Goal: Task Accomplishment & Management: Use online tool/utility

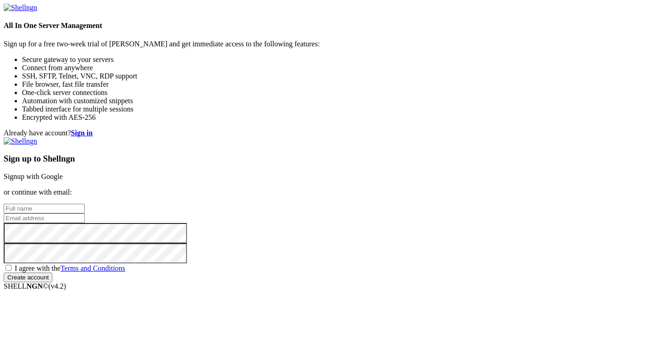
click at [85, 204] on input "text" at bounding box center [44, 209] width 81 height 10
type input "c"
type input "[PERSON_NAME]"
click at [85, 213] on input "email" at bounding box center [44, 218] width 81 height 10
paste input "[EMAIL_ADDRESS][DOMAIN_NAME]"
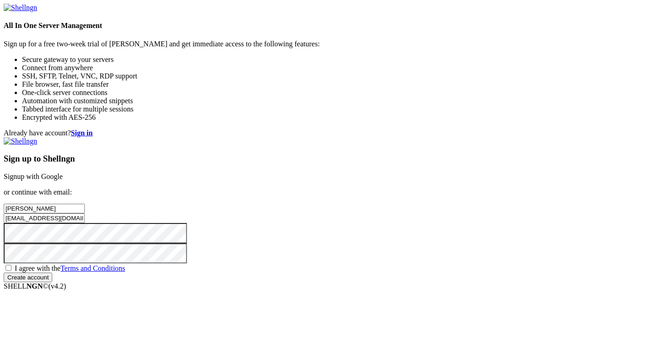
type input "[EMAIL_ADDRESS][DOMAIN_NAME]"
click at [125, 264] on span "I agree with the Terms and Conditions" at bounding box center [70, 268] width 110 height 8
click at [11, 265] on input "I agree with the Terms and Conditions" at bounding box center [9, 268] width 6 height 6
checkbox input "true"
click at [52, 280] on input "Create account" at bounding box center [28, 277] width 49 height 10
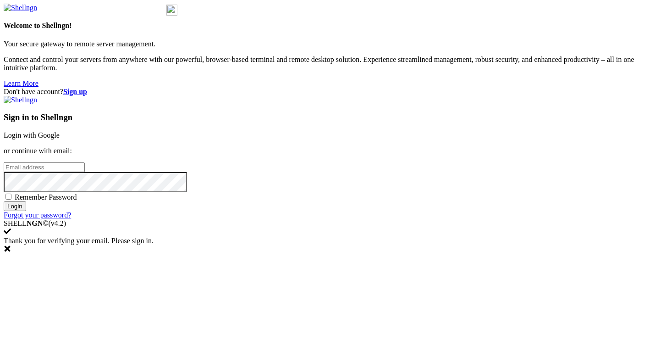
click at [85, 172] on input "email" at bounding box center [44, 167] width 81 height 10
paste input "[EMAIL_ADDRESS][DOMAIN_NAME]"
type input "[EMAIL_ADDRESS][DOMAIN_NAME]"
click at [77, 201] on span "Remember Password" at bounding box center [46, 197] width 62 height 8
click at [11, 199] on input "Remember Password" at bounding box center [9, 196] width 6 height 6
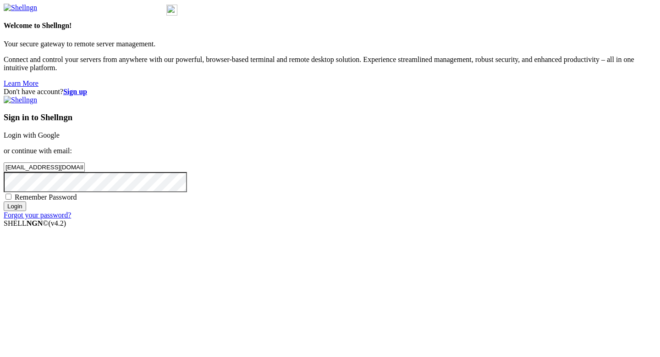
checkbox input "true"
click at [26, 211] on input "Login" at bounding box center [15, 206] width 22 height 10
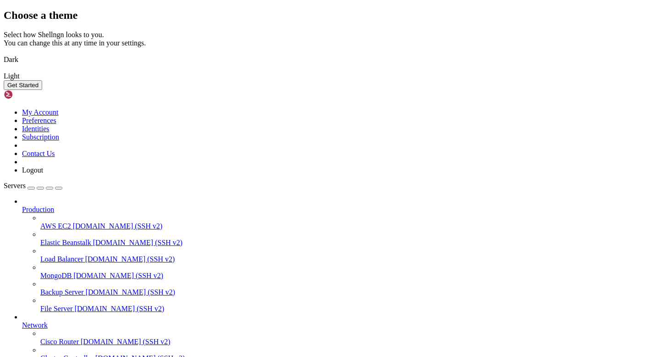
click at [4, 54] on img at bounding box center [4, 54] width 0 height 0
click at [42, 90] on button "Get Started" at bounding box center [23, 85] width 39 height 10
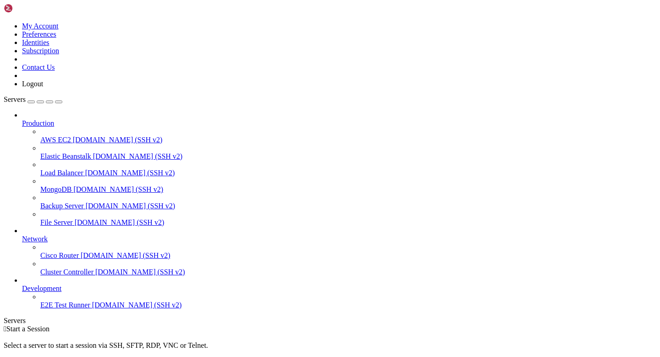
click at [334, 325] on div " Start a Session Select a server to start a session via SSH, SFTP, RDP, VNC or…" at bounding box center [330, 350] width 653 height 50
click at [71, 136] on span "AWS EC2" at bounding box center [55, 140] width 31 height 8
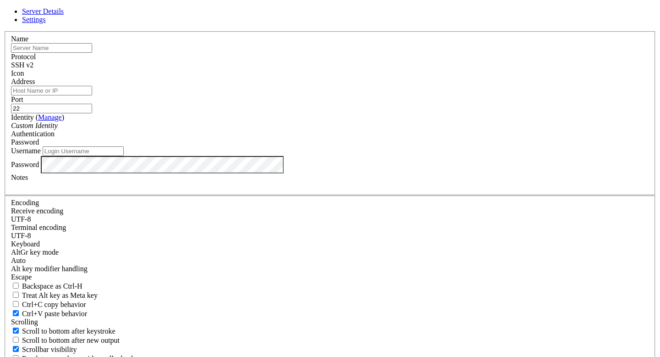
click at [92, 53] on input "text" at bounding box center [51, 48] width 81 height 10
click at [357, 24] on header "Server Details Settings" at bounding box center [330, 15] width 653 height 17
click at [92, 53] on input "text" at bounding box center [51, 48] width 81 height 10
type input "Bandit"
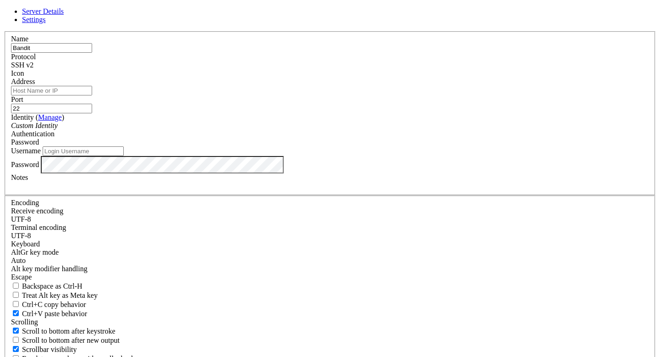
click at [92, 113] on input "22" at bounding box center [51, 109] width 81 height 10
type input "2202"
click at [92, 95] on input "Address" at bounding box center [51, 91] width 81 height 10
paste input "[DOMAIN_NAME]"
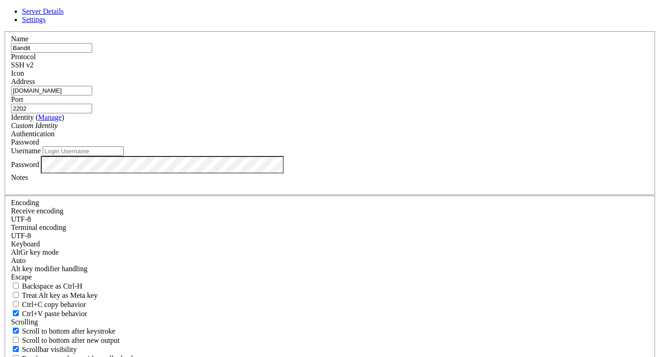
type input "[DOMAIN_NAME]"
click at [92, 113] on input "2202" at bounding box center [51, 109] width 81 height 10
type input "2220"
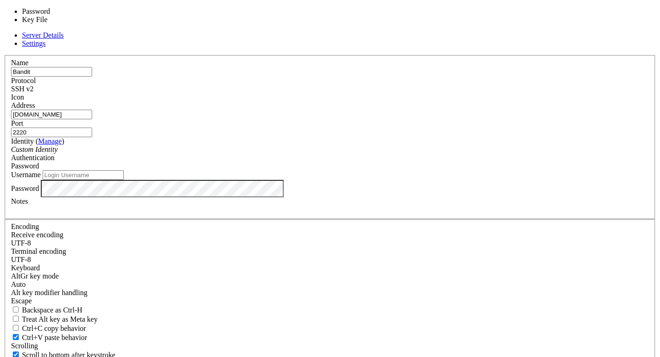
click at [396, 164] on div "Password" at bounding box center [330, 166] width 638 height 8
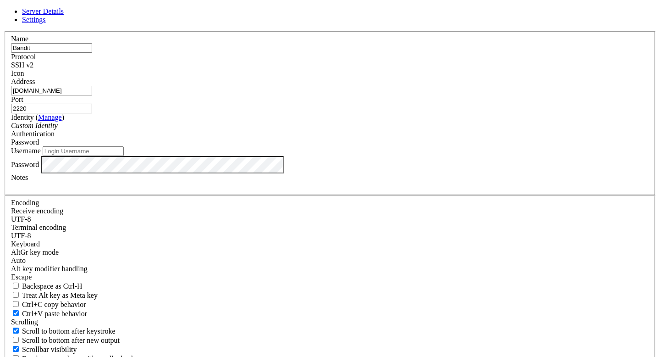
click at [312, 130] on div "Custom Identity" at bounding box center [330, 125] width 638 height 8
click at [124, 156] on input "Username" at bounding box center [83, 151] width 81 height 10
paste input "bandit0"
type input "bandit0"
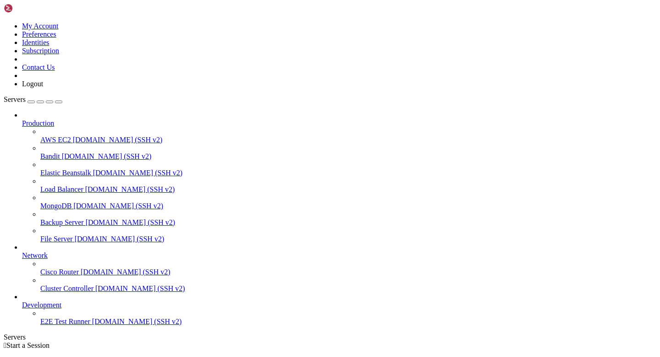
click at [60, 152] on span "Bandit" at bounding box center [50, 156] width 20 height 8
click at [41, 136] on span "AWS EC2" at bounding box center [55, 140] width 31 height 8
click at [50, 152] on span "Bandit" at bounding box center [50, 156] width 20 height 8
click at [55, 169] on span "Elastic Beanstalk" at bounding box center [65, 173] width 51 height 8
click at [79, 152] on span "[DOMAIN_NAME] (SSH v2)" at bounding box center [107, 156] width 90 height 8
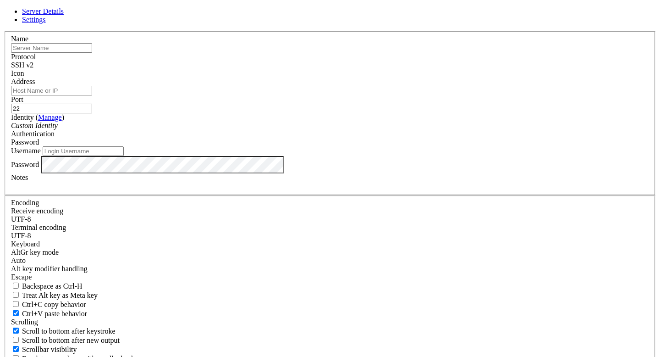
click at [4, 31] on icon at bounding box center [4, 31] width 0 height 0
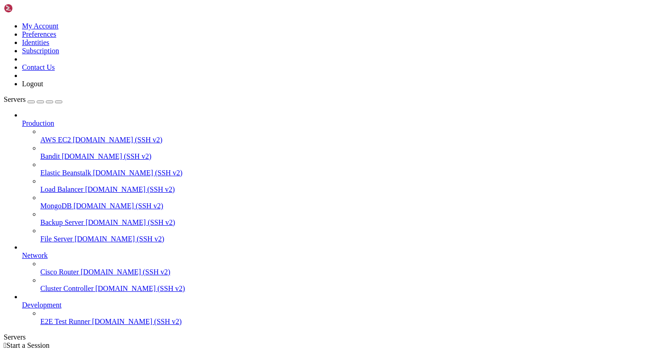
click at [93, 169] on span "[DOMAIN_NAME] (SSH v2)" at bounding box center [138, 173] width 90 height 8
click at [78, 185] on span "Load Balancer" at bounding box center [61, 189] width 43 height 8
click at [76, 202] on span "[DOMAIN_NAME] (SSH v2)" at bounding box center [118, 206] width 90 height 8
click at [85, 152] on span "[DOMAIN_NAME] (SSH v2)" at bounding box center [107, 156] width 90 height 8
click at [67, 119] on link "Production" at bounding box center [339, 123] width 634 height 8
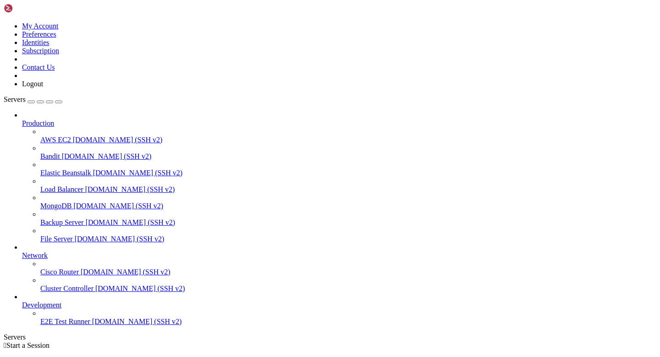
click at [22, 119] on icon at bounding box center [22, 119] width 0 height 0
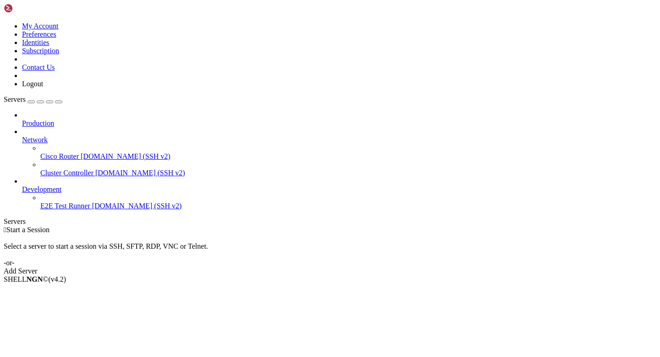
click at [92, 202] on span "[DOMAIN_NAME] (SSH v2)" at bounding box center [137, 206] width 90 height 8
click at [22, 185] on icon at bounding box center [22, 185] width 0 height 0
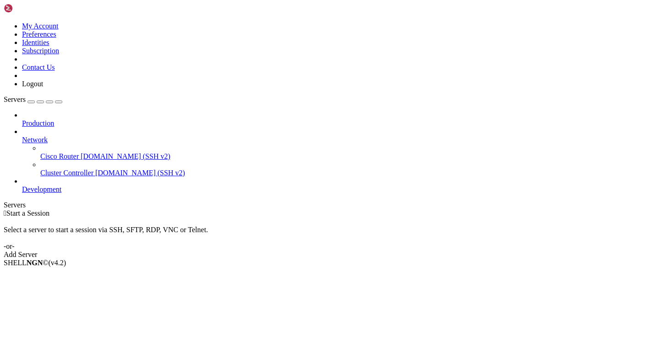
click at [22, 136] on icon at bounding box center [22, 136] width 0 height 0
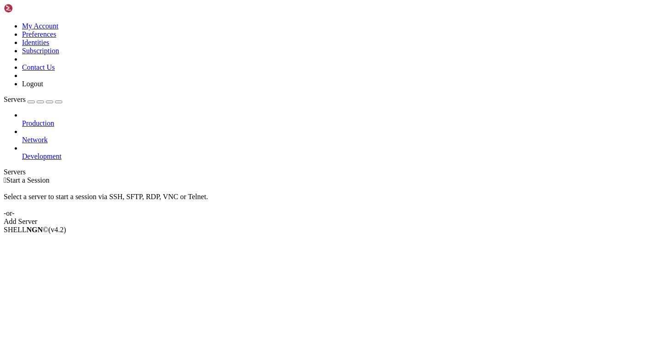
click at [35, 100] on button "button" at bounding box center [31, 101] width 7 height 3
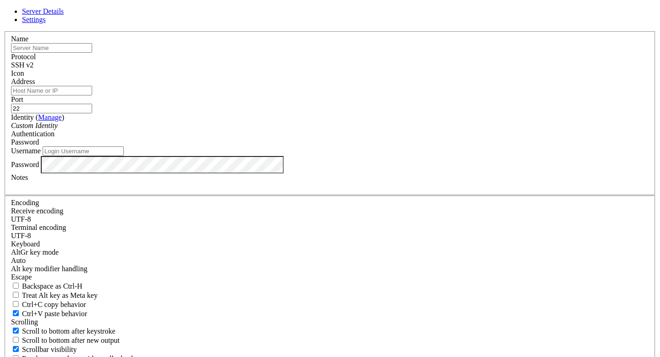
click at [92, 53] on input "text" at bounding box center [51, 48] width 81 height 10
type input "g"
type input "Game"
click at [46, 23] on link "Settings" at bounding box center [34, 20] width 24 height 8
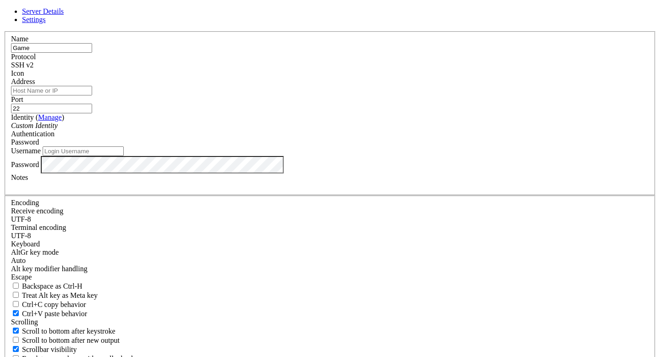
click at [64, 15] on span "Server Details" at bounding box center [43, 11] width 42 height 8
click at [92, 95] on input "Address" at bounding box center [51, 91] width 81 height 10
type input "[DOMAIN_NAME]"
click at [92, 113] on input "22" at bounding box center [51, 109] width 81 height 10
type input "2220"
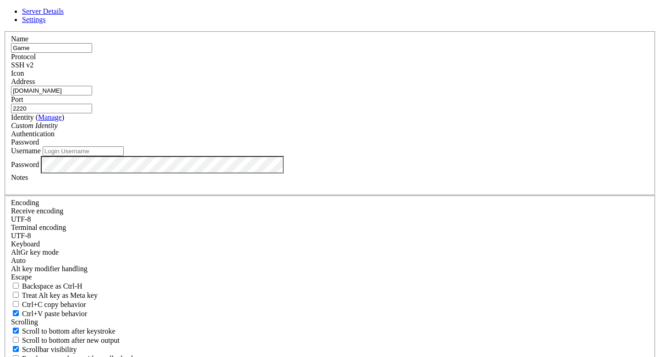
click at [124, 156] on input "Username" at bounding box center [83, 151] width 81 height 10
paste input "bandit0"
type input "bandit0"
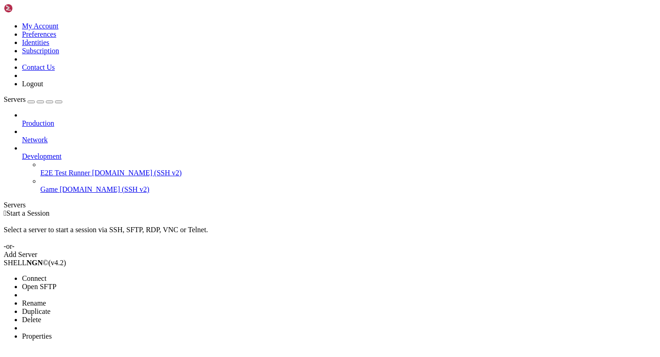
click at [46, 274] on span "Connect" at bounding box center [34, 278] width 24 height 8
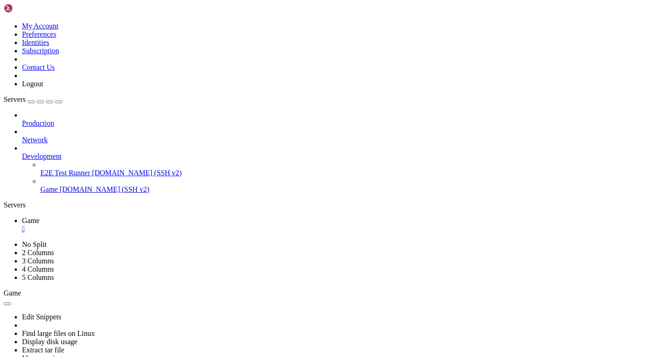
scroll to position [177, 0]
drag, startPoint x: 265, startPoint y: 523, endPoint x: 22, endPoint y: 507, distance: 243.4
copy div "* USERNAMES are somegame0, somegame1, ... * Most LEVELS are stored in /somegame…"
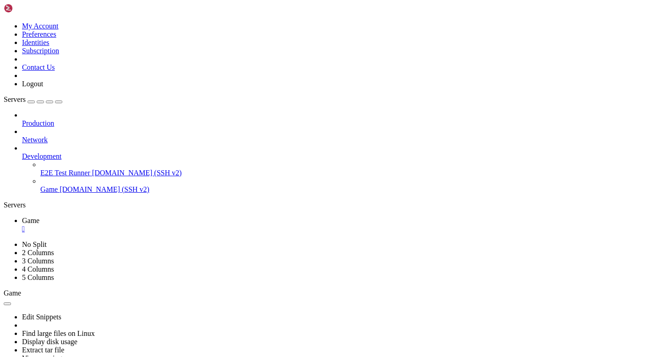
copy x-row "ZjLjTmM6FvvyRnrb2rfNWOZOTa6ip5If"
click at [76, 171] on div "Production Network Development E2E Test Runner [DOMAIN_NAME] (SSH v2) Game [DOM…" at bounding box center [330, 152] width 653 height 83
click at [92, 169] on span "[DOMAIN_NAME] (SSH v2)" at bounding box center [137, 173] width 90 height 8
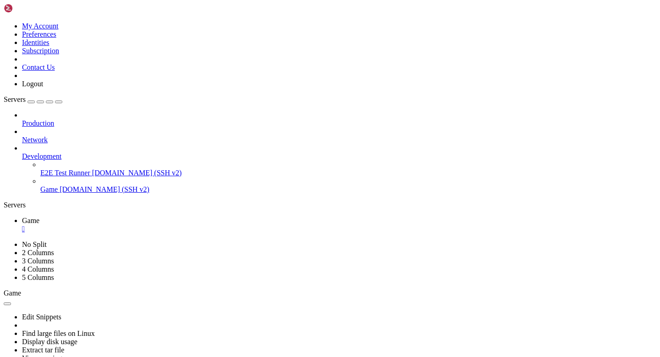
click at [60, 185] on span "[DOMAIN_NAME] (SSH v2)" at bounding box center [105, 189] width 90 height 8
click at [31, 102] on div "button" at bounding box center [31, 102] width 0 height 0
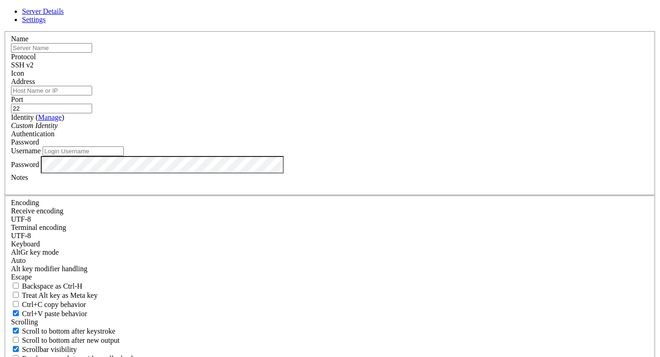
click at [92, 53] on input "text" at bounding box center [51, 48] width 81 height 10
type input "level 1"
click at [92, 113] on input "22" at bounding box center [51, 109] width 81 height 10
type input "2220"
click at [92, 95] on input "Address" at bounding box center [51, 91] width 81 height 10
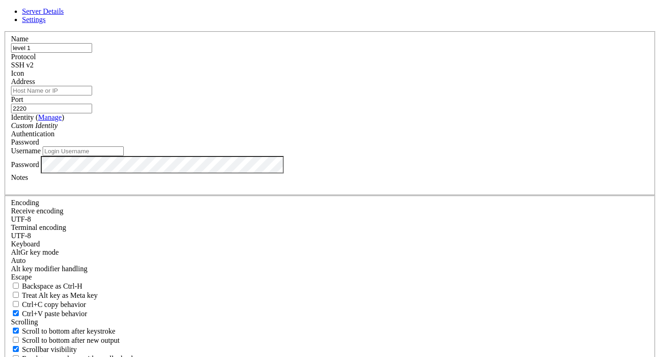
type input "[DOMAIN_NAME]"
click at [124, 156] on input "Username" at bounding box center [83, 151] width 81 height 10
type input "bandit1"
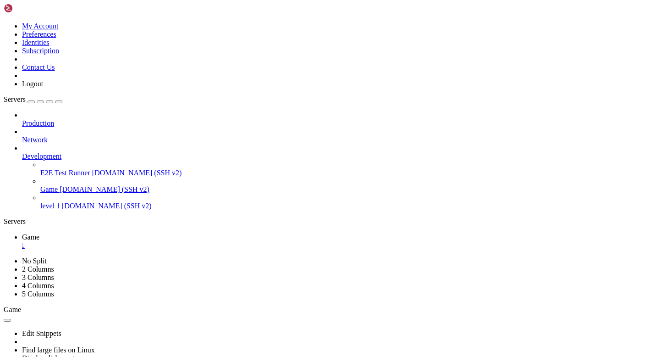
drag, startPoint x: 11, startPoint y: 636, endPoint x: 336, endPoint y: 638, distance: 325.0
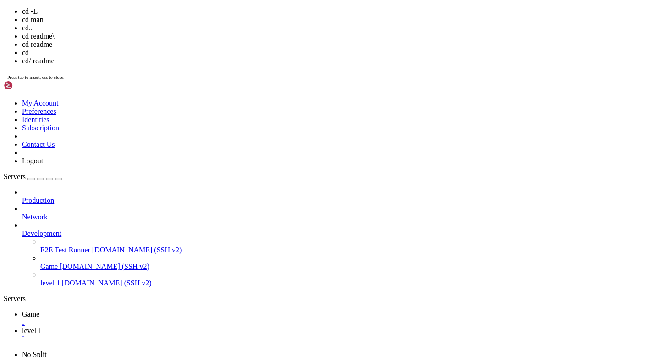
scroll to position [892, 0]
